Goal: Find specific page/section: Find specific page/section

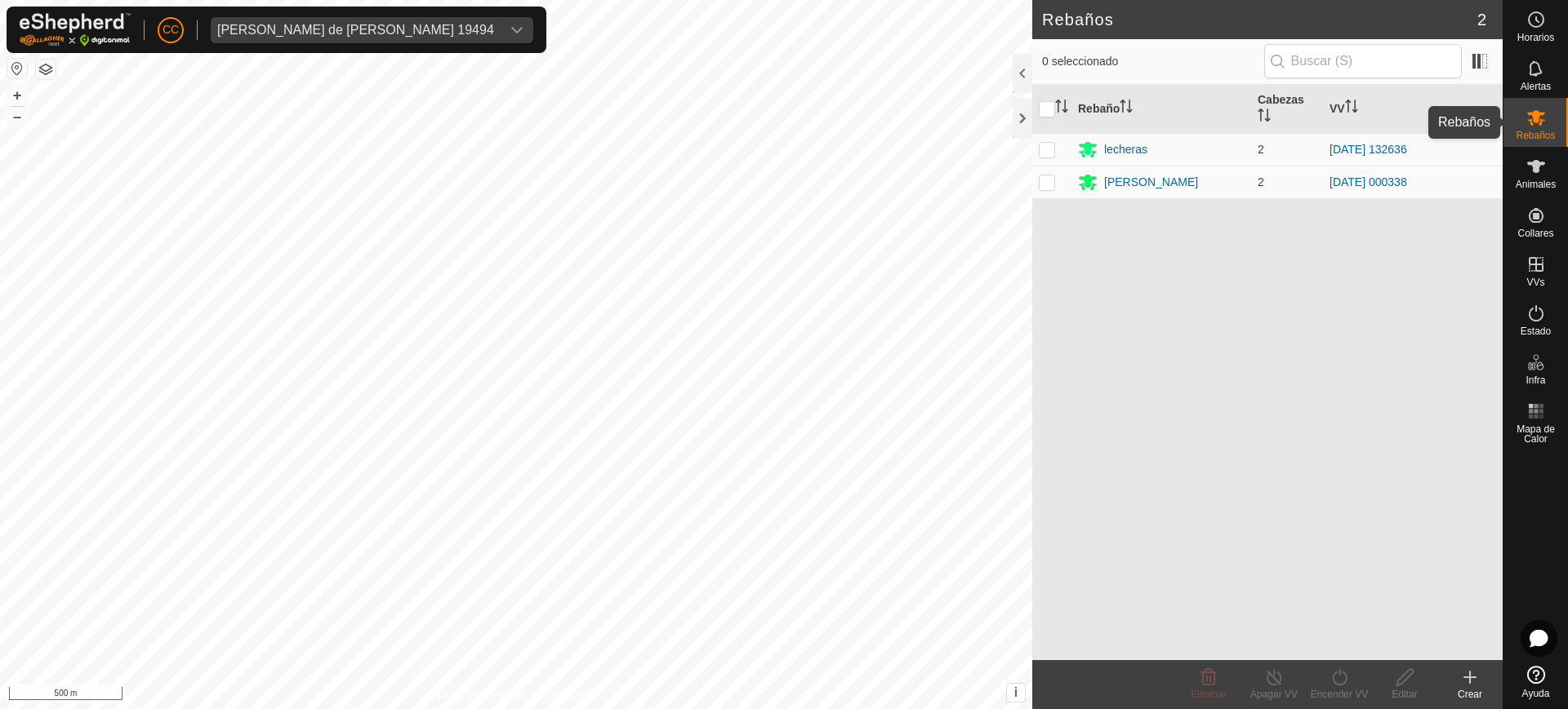
click at [1534, 142] on div "Rebaños" at bounding box center [1536, 123] width 65 height 49
click at [1534, 169] on icon at bounding box center [1536, 166] width 18 height 13
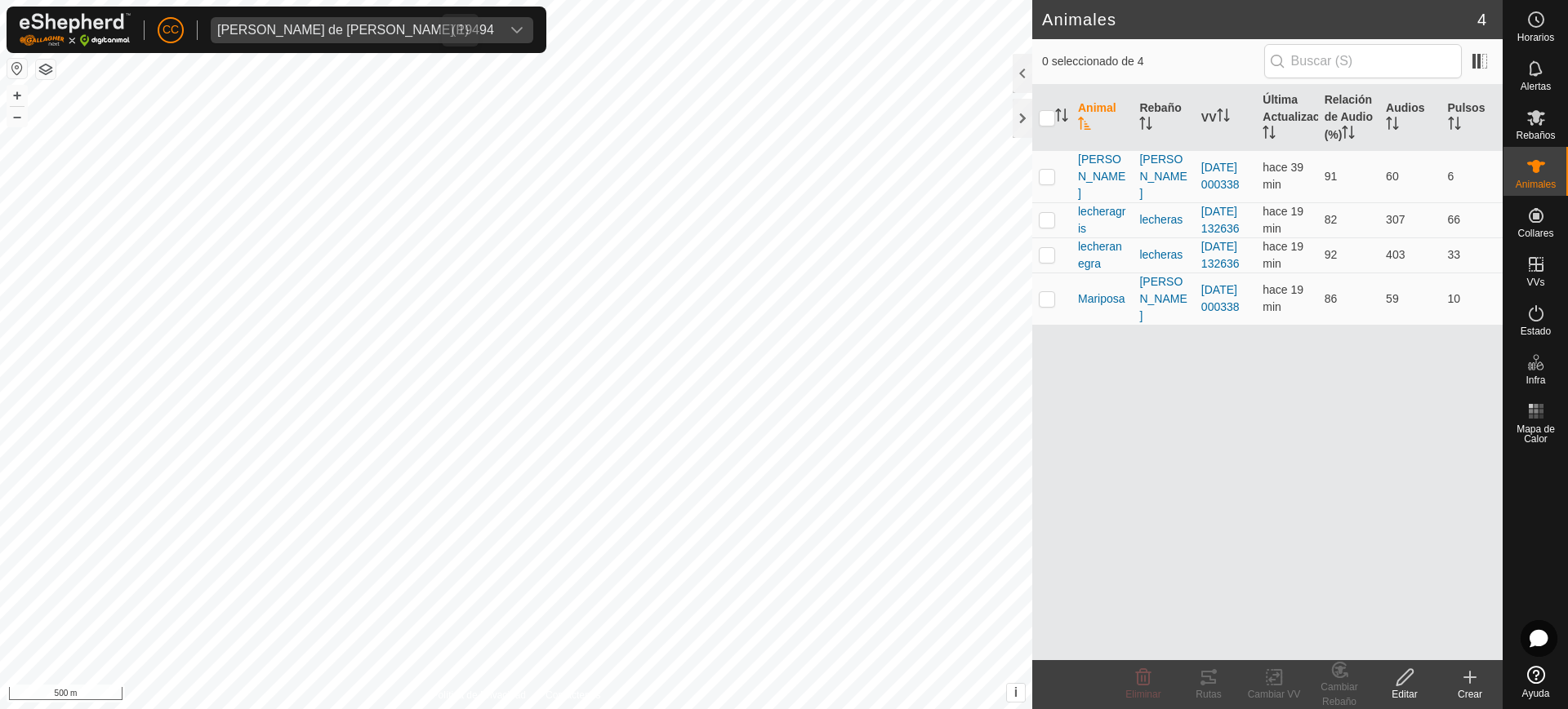
click at [401, 25] on span "[PERSON_NAME] de [PERSON_NAME] 19494" at bounding box center [355, 31] width 290 height 26
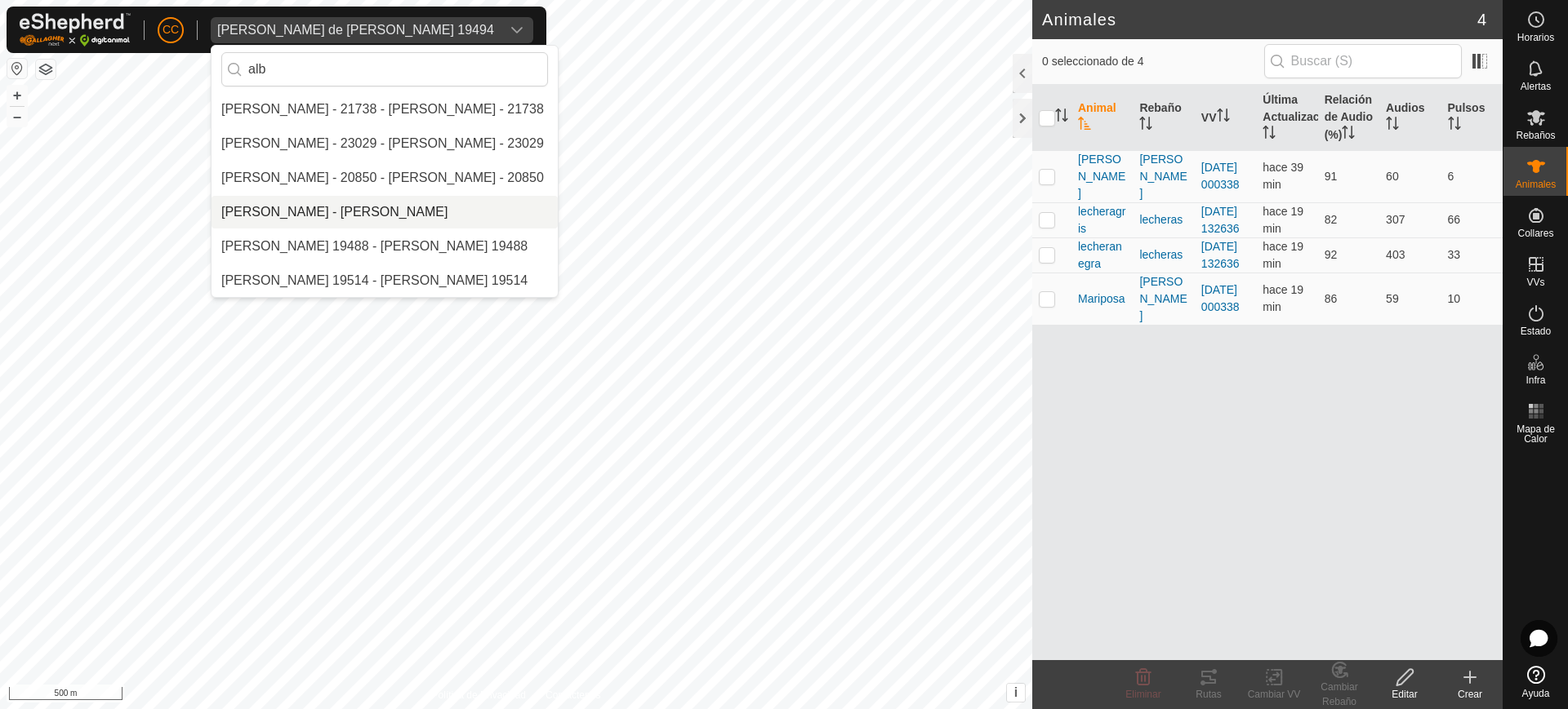
type input "alb"
click at [334, 216] on li "[PERSON_NAME] - [PERSON_NAME]" at bounding box center [384, 211] width 346 height 32
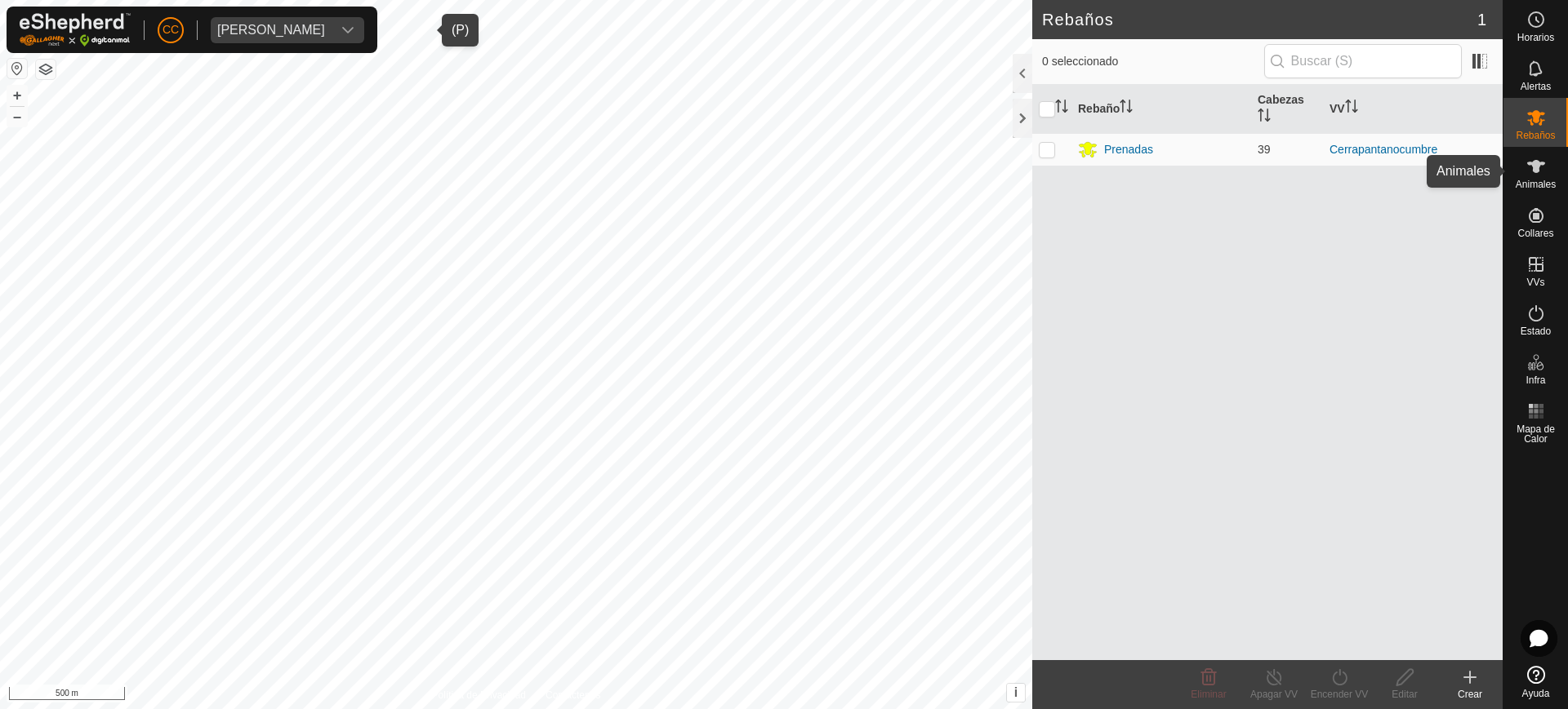
click at [1536, 180] on span "Animales" at bounding box center [1536, 184] width 40 height 10
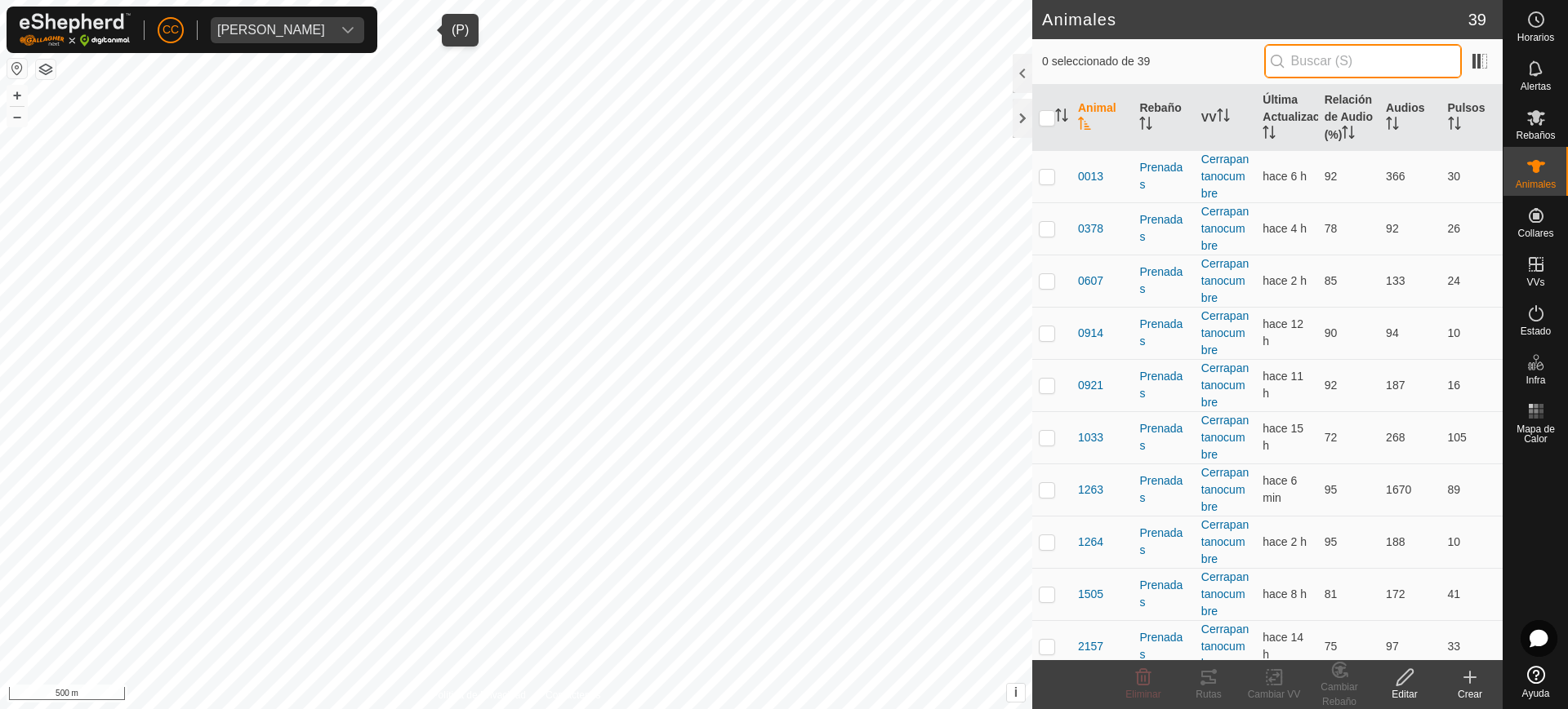
click at [1359, 60] on input "text" at bounding box center [1362, 60] width 197 height 34
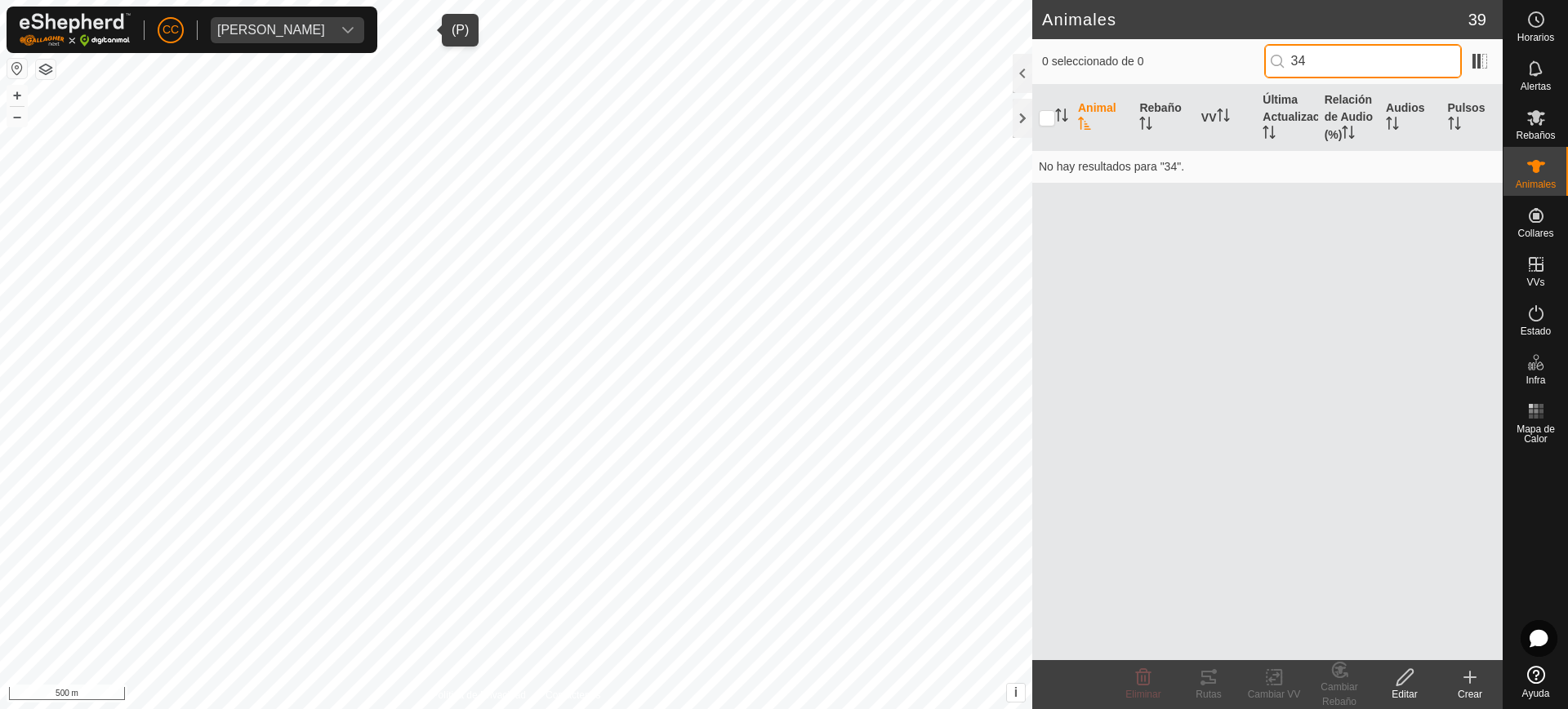
type input "3"
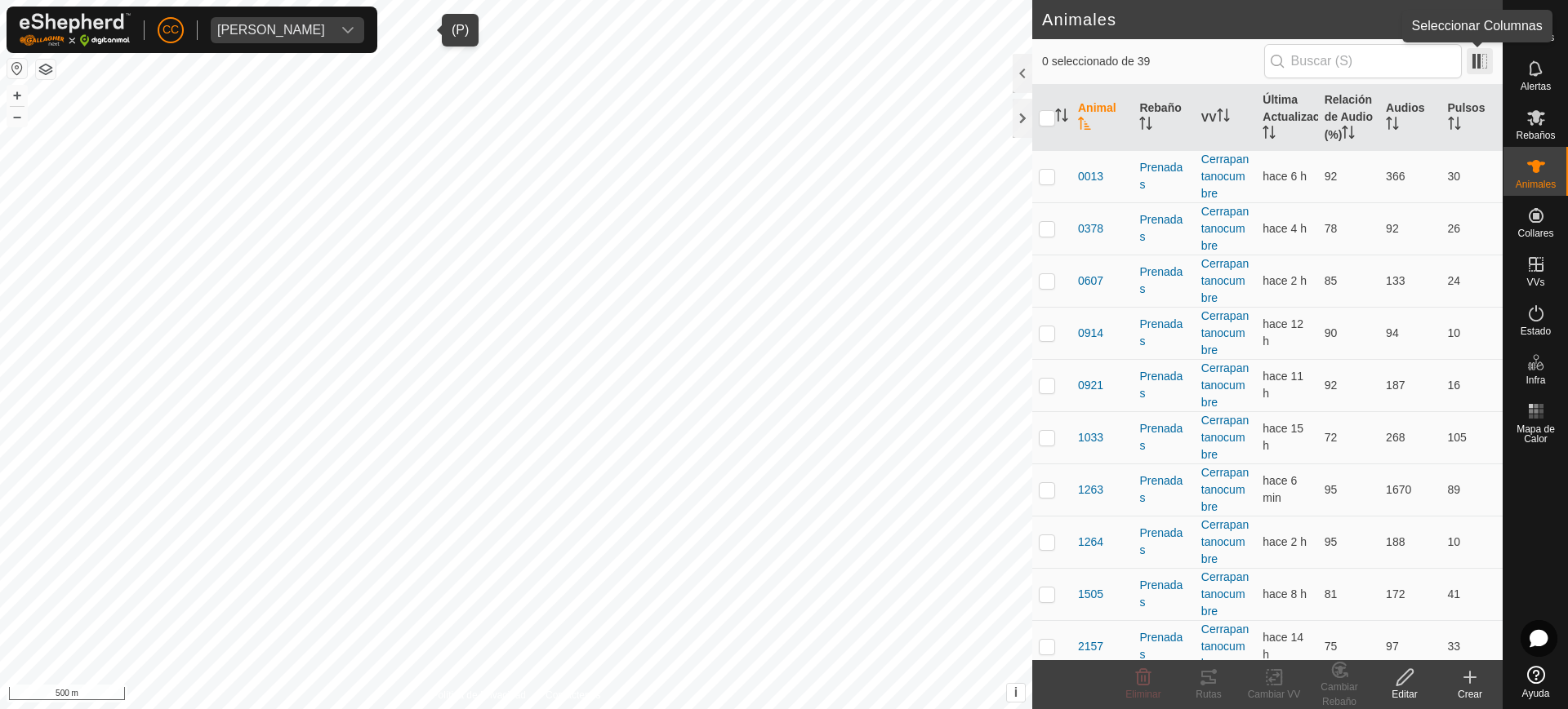
click at [1468, 62] on span at bounding box center [1479, 61] width 26 height 26
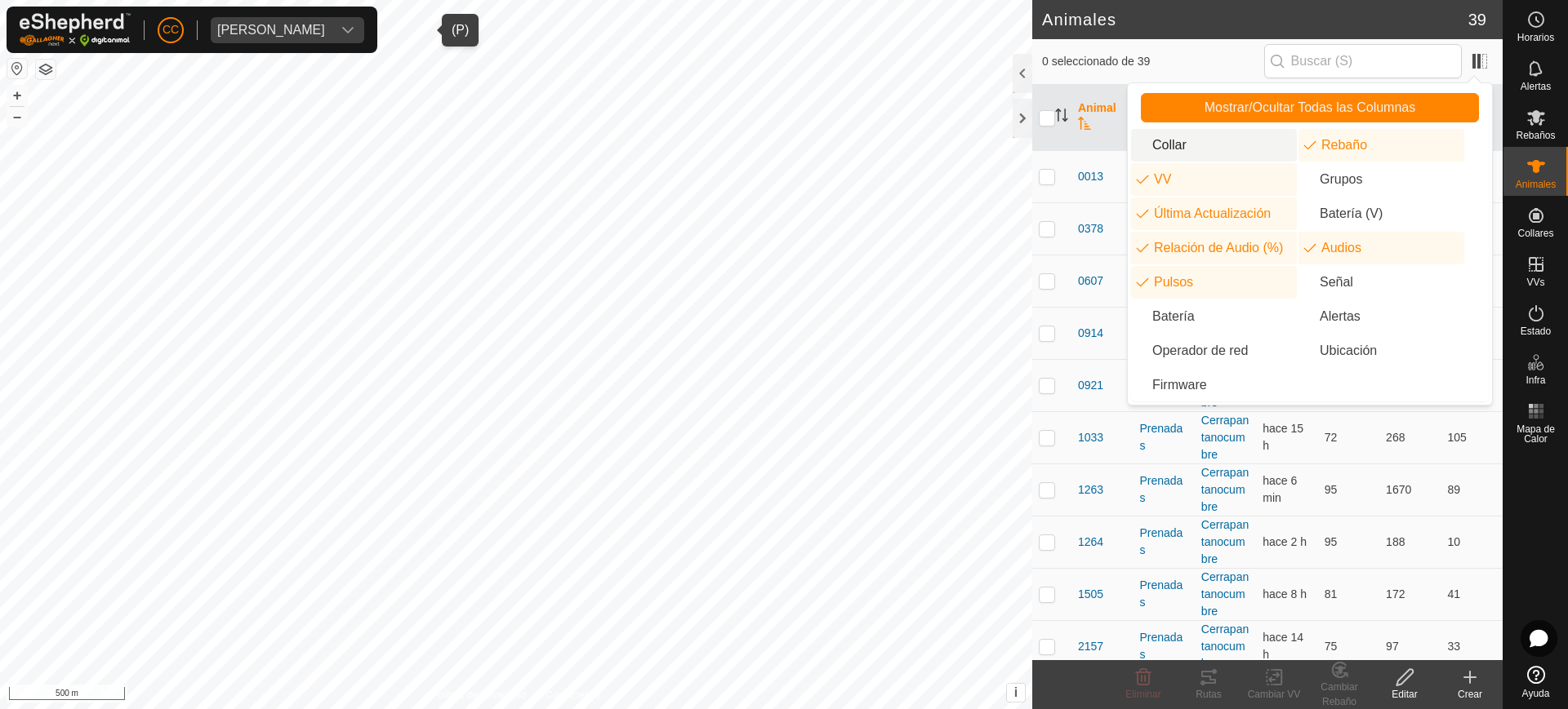
click at [1194, 147] on li "Collar" at bounding box center [1213, 145] width 166 height 32
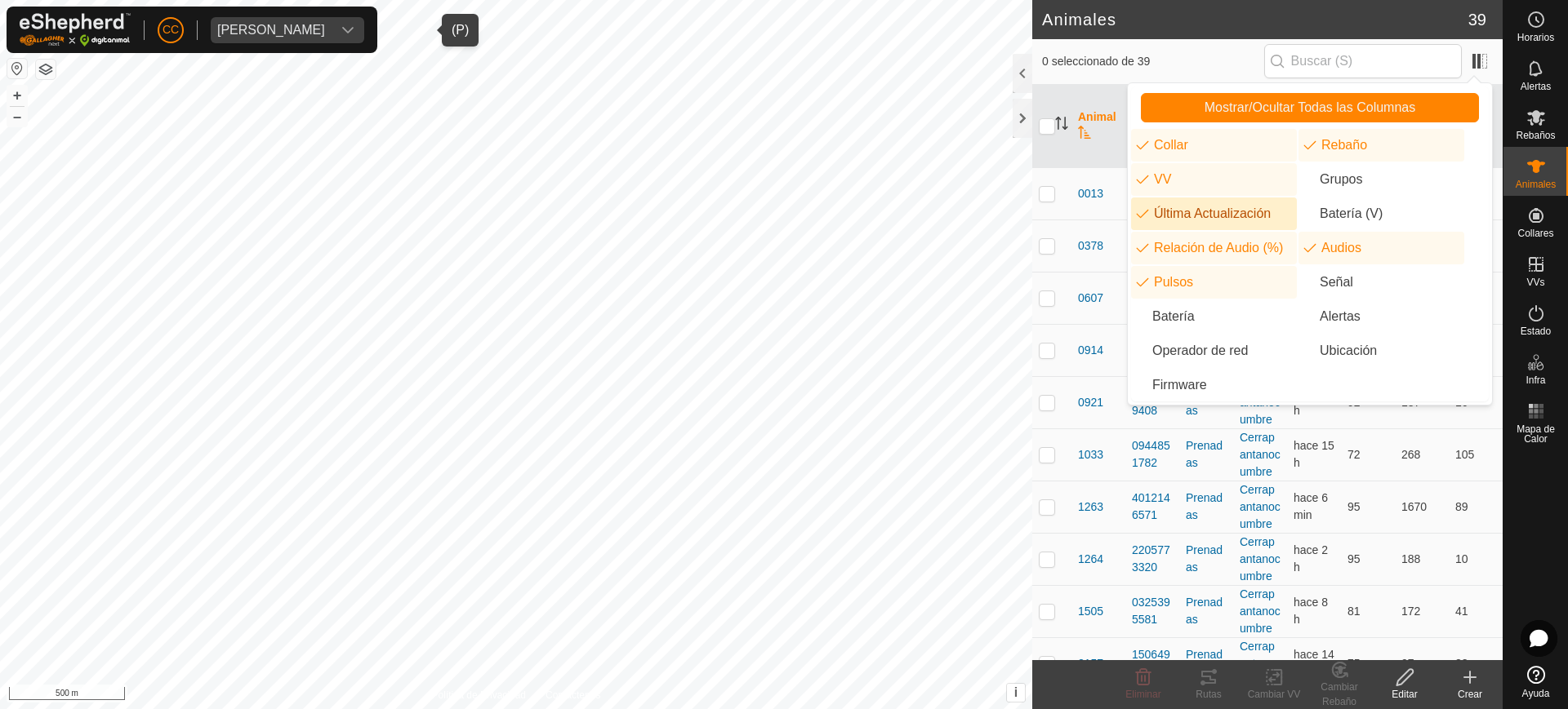
click at [1048, 165] on th at bounding box center [1051, 126] width 39 height 83
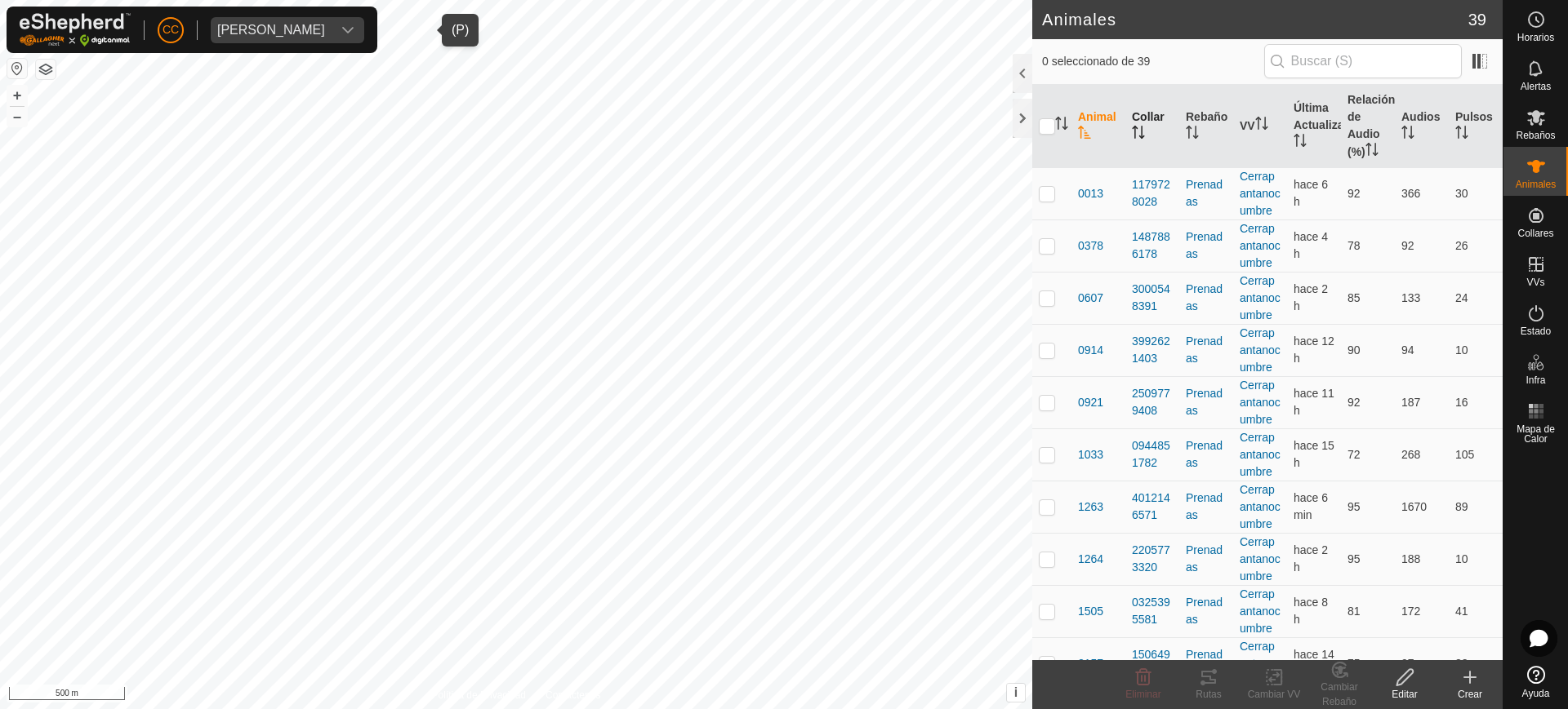
click at [1141, 134] on icon "Activar para ordenar" at bounding box center [1137, 131] width 13 height 13
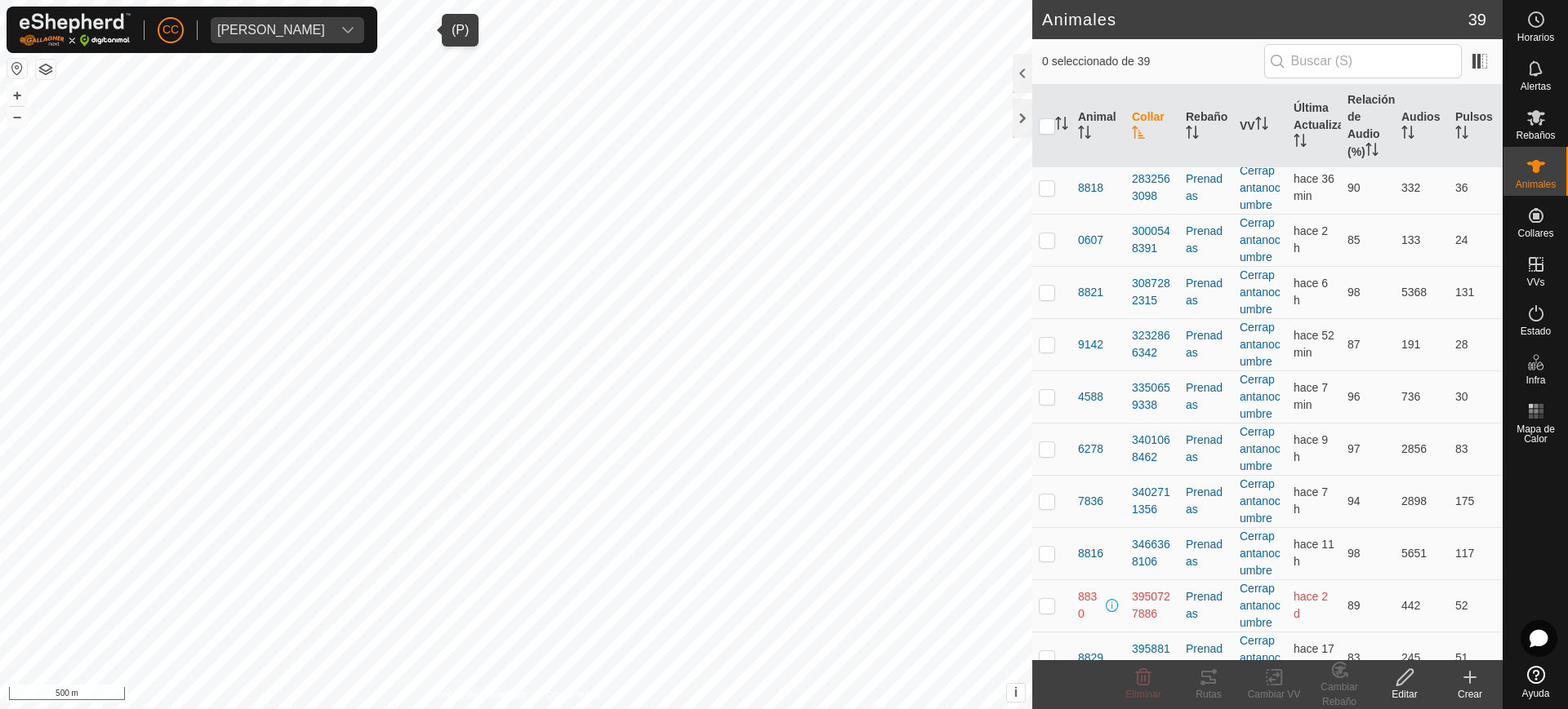
scroll to position [1326, 0]
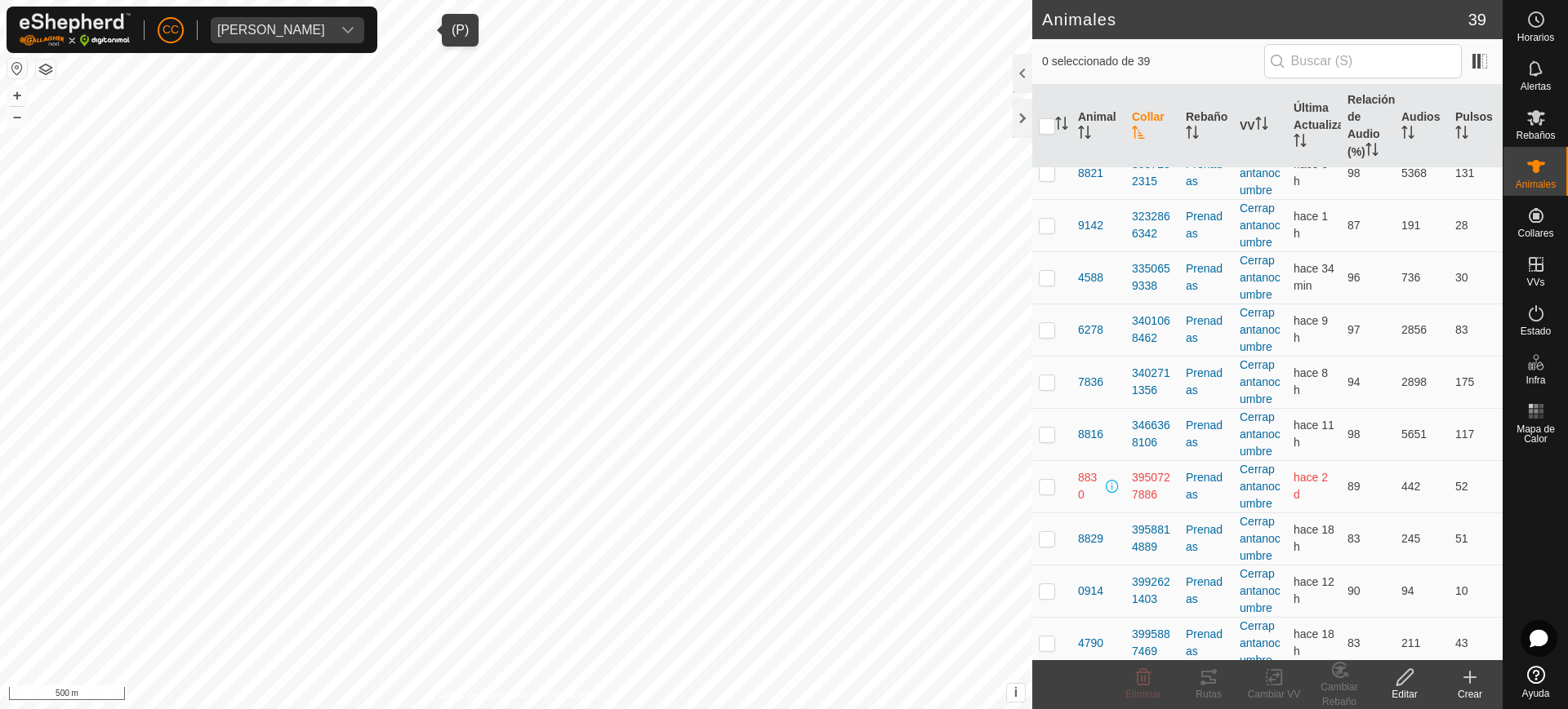
click at [329, 38] on span "[PERSON_NAME]" at bounding box center [271, 31] width 121 height 26
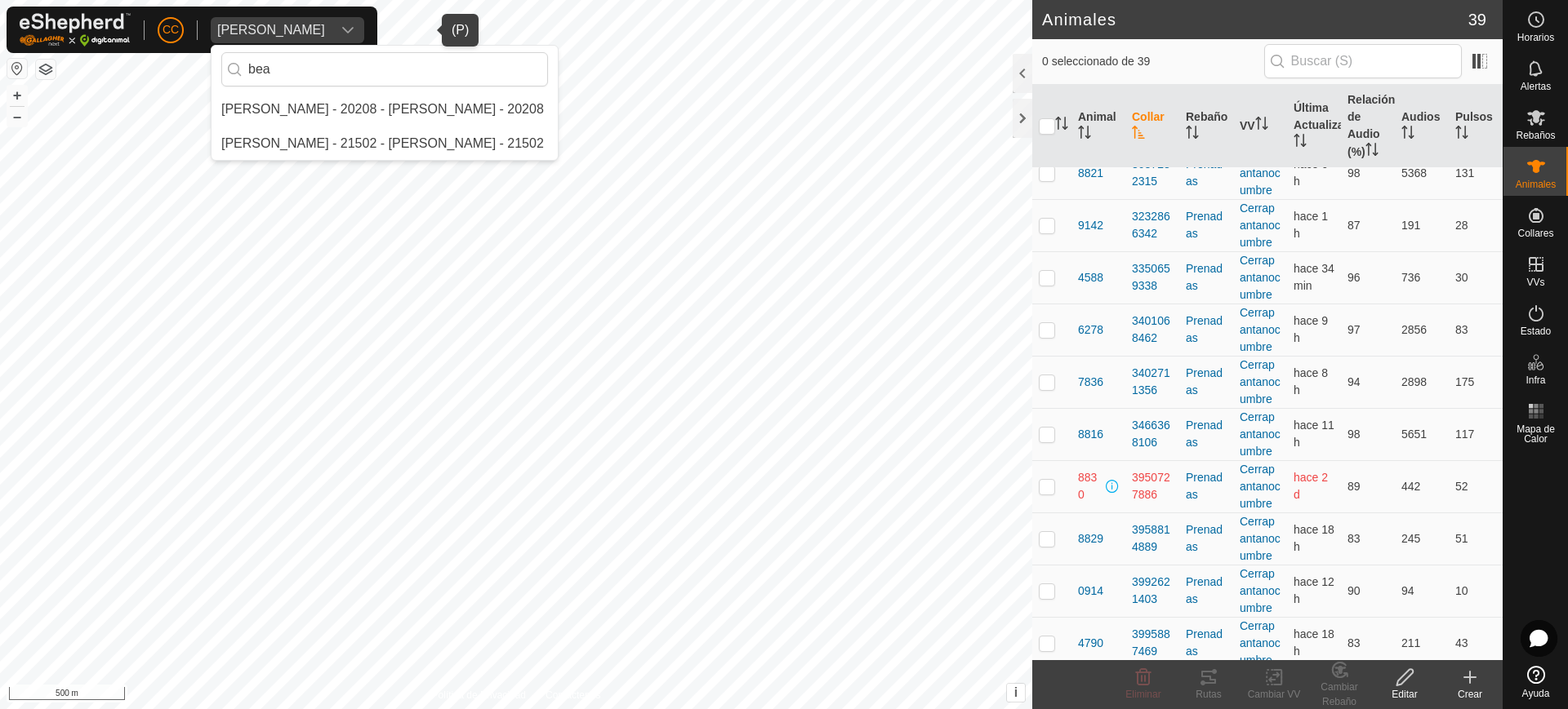
scroll to position [0, 0]
type input "beatr"
click at [459, 102] on li "[PERSON_NAME] - 20208 - [PERSON_NAME] - 20208" at bounding box center [384, 109] width 346 height 32
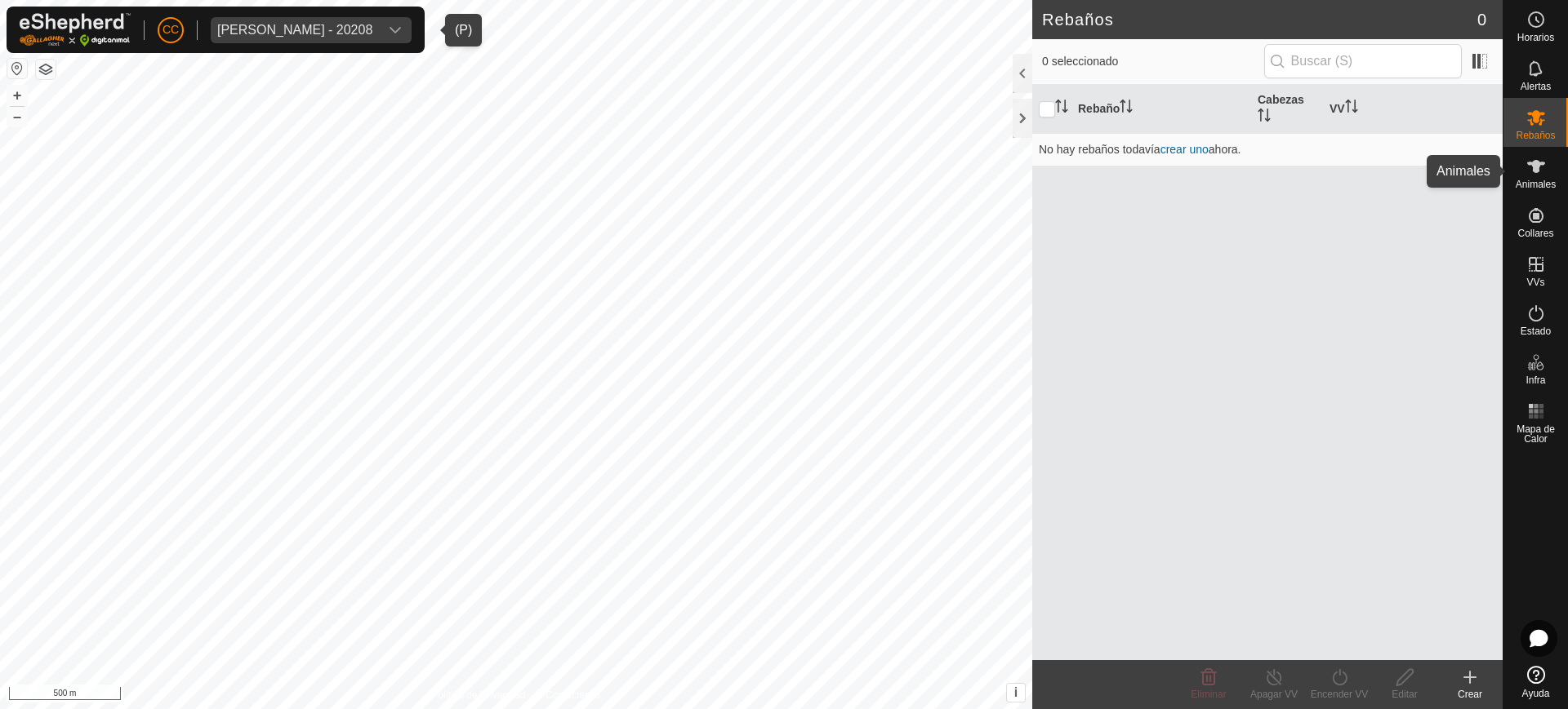
click at [1543, 180] on span "Animales" at bounding box center [1536, 184] width 40 height 10
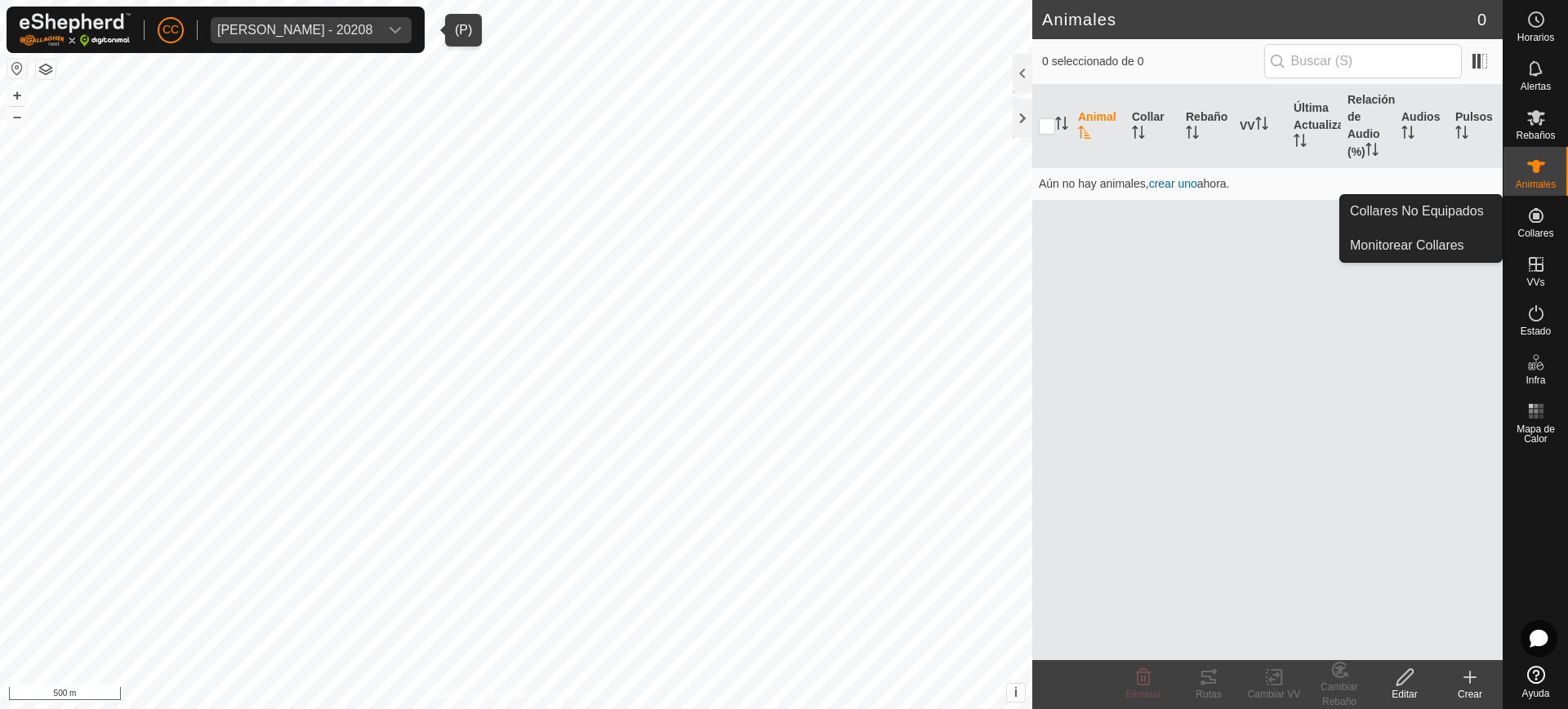
click at [1533, 222] on icon at bounding box center [1536, 215] width 15 height 15
click at [1485, 205] on link "Collares No Equipados" at bounding box center [1421, 211] width 161 height 32
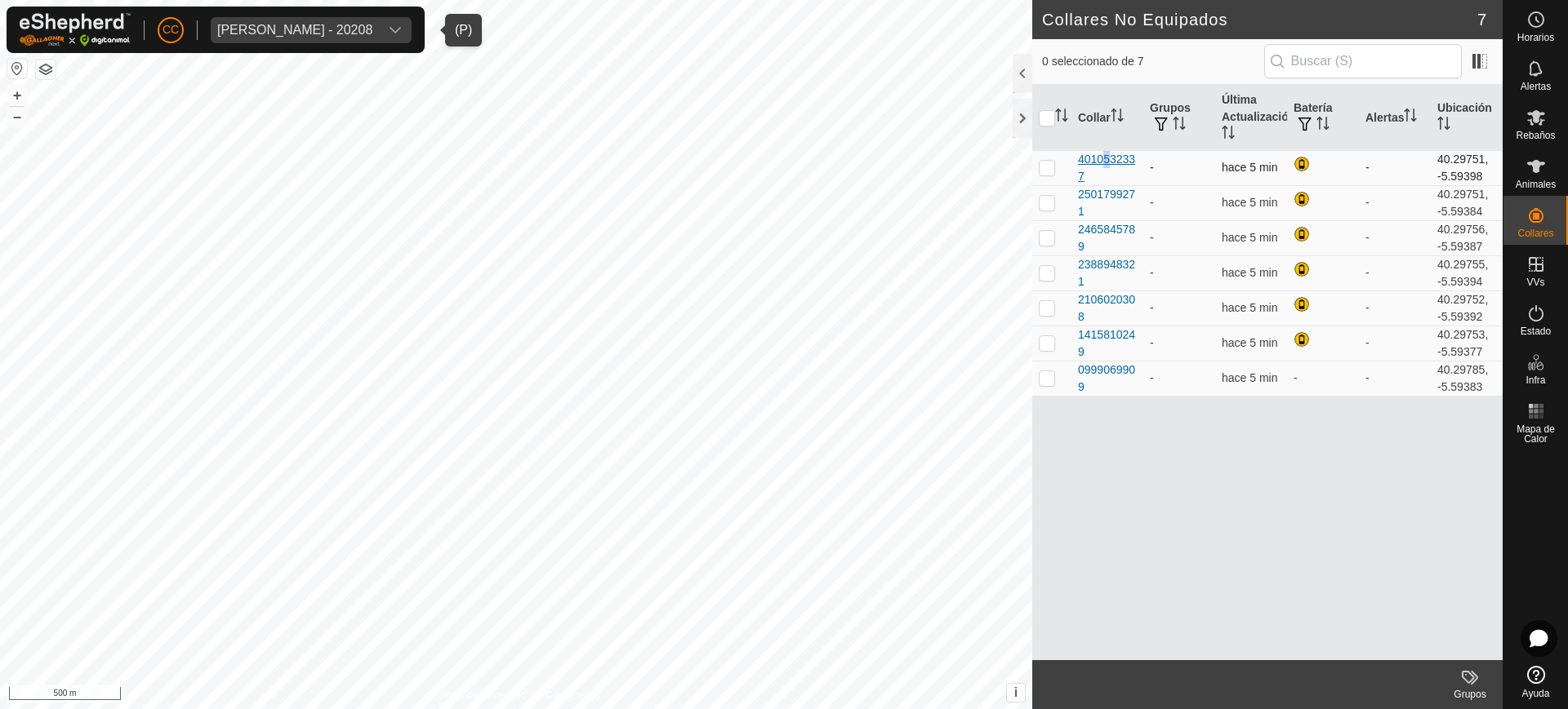
drag, startPoint x: 1115, startPoint y: 153, endPoint x: 1101, endPoint y: 158, distance: 14.9
click at [1101, 158] on div "4010532337" at bounding box center [1107, 167] width 59 height 34
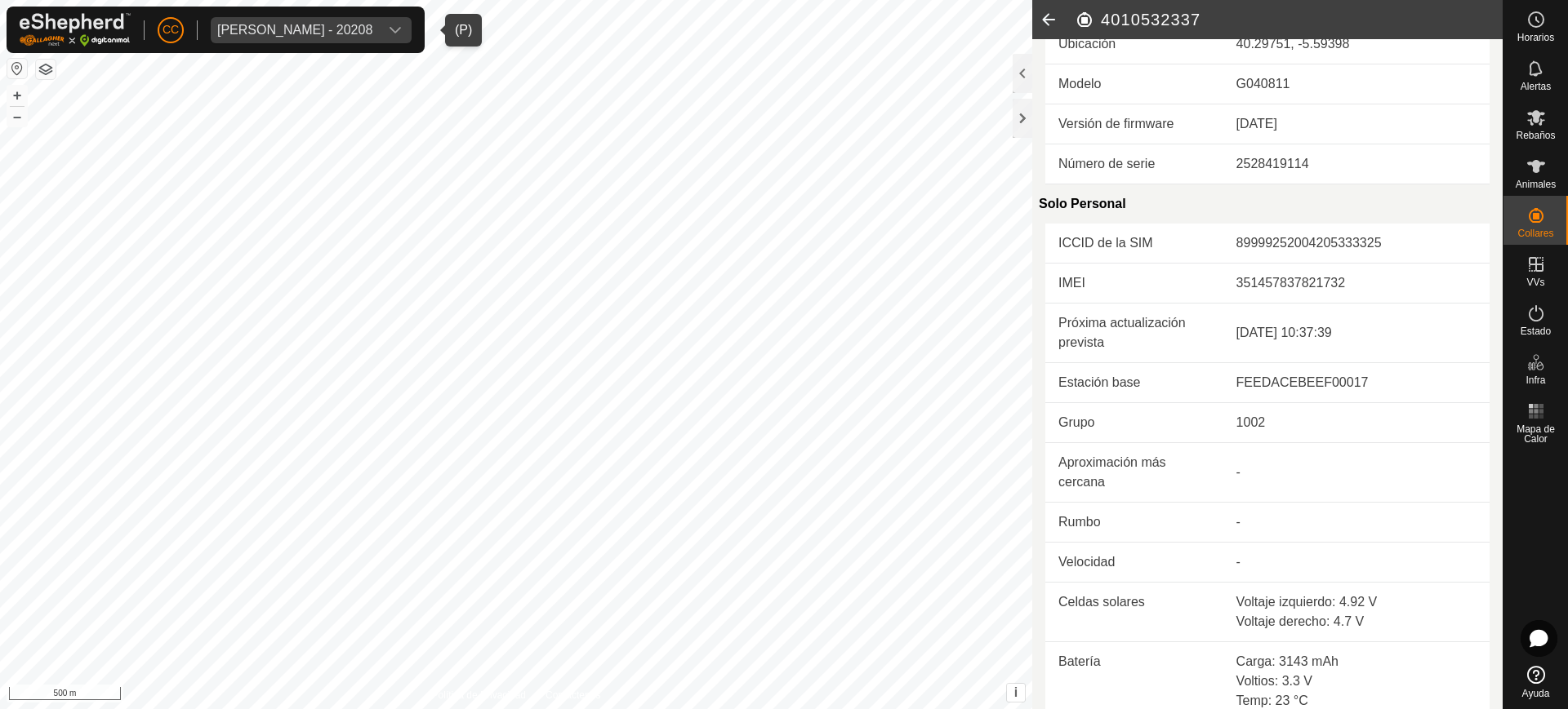
scroll to position [400, 0]
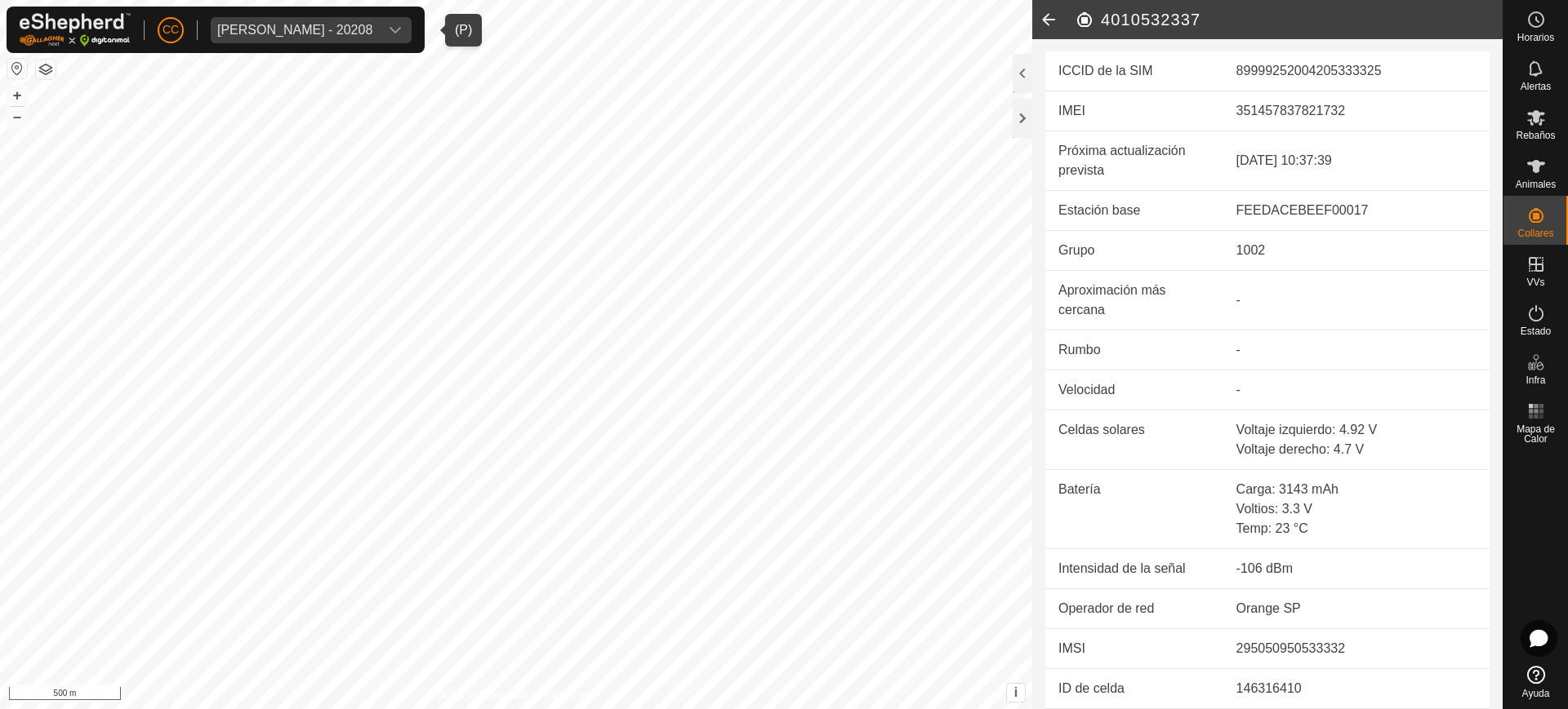
click at [1047, 23] on icon at bounding box center [1048, 19] width 32 height 39
